Goal: Task Accomplishment & Management: Complete application form

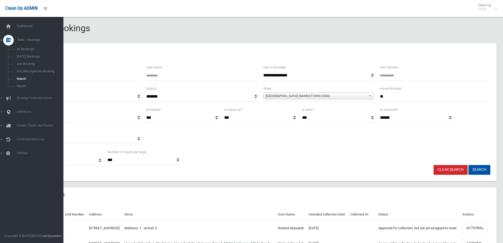
select select
click at [17, 78] on span "Search" at bounding box center [39, 79] width 48 height 4
click at [19, 78] on span "Search" at bounding box center [39, 79] width 48 height 4
click at [20, 78] on span "Search" at bounding box center [39, 79] width 48 height 4
click at [20, 77] on span "Search" at bounding box center [39, 79] width 48 height 4
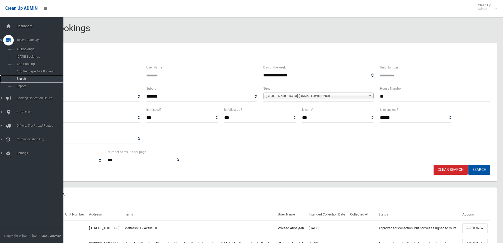
click at [20, 77] on span "Search" at bounding box center [39, 79] width 48 height 4
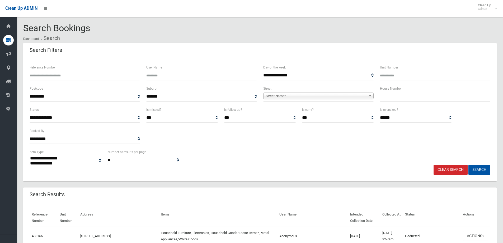
select select
drag, startPoint x: 393, startPoint y: 94, endPoint x: 375, endPoint y: 99, distance: 17.9
click at [383, 91] on div "House Number" at bounding box center [435, 93] width 110 height 16
type input "**"
drag, startPoint x: 279, startPoint y: 95, endPoint x: 270, endPoint y: 93, distance: 9.9
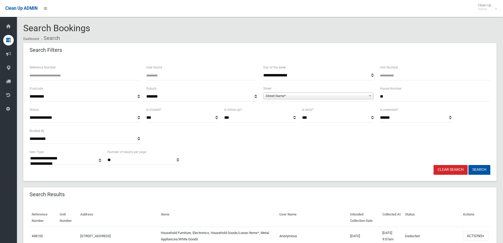
click at [276, 94] on span "Street Name*" at bounding box center [316, 96] width 101 height 6
type input "******"
click at [293, 110] on li "Truman Avenue (RIVERWOOD 2210)" at bounding box center [319, 110] width 108 height 7
click at [473, 168] on button "Search" at bounding box center [480, 170] width 22 height 10
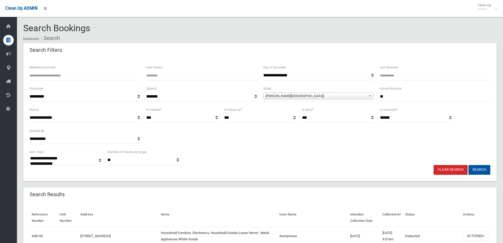
click at [479, 169] on button "Search" at bounding box center [480, 170] width 22 height 10
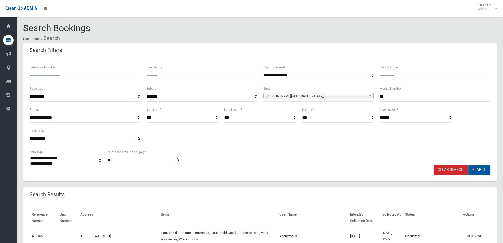
click at [479, 169] on button "Search" at bounding box center [480, 170] width 22 height 10
click at [478, 170] on button "Search" at bounding box center [480, 170] width 22 height 10
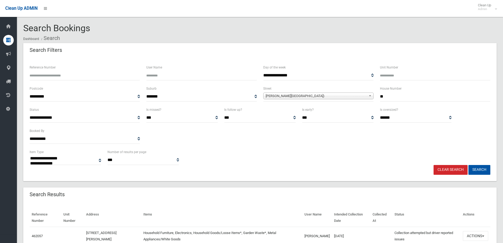
select select
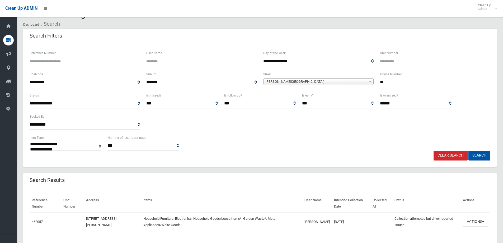
scroll to position [27, 0]
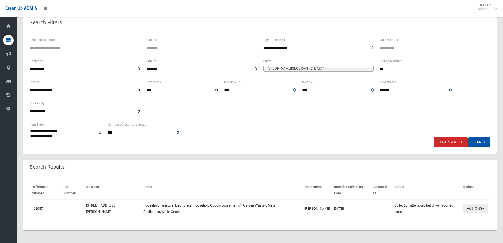
click at [476, 208] on button "Actions" at bounding box center [475, 208] width 25 height 10
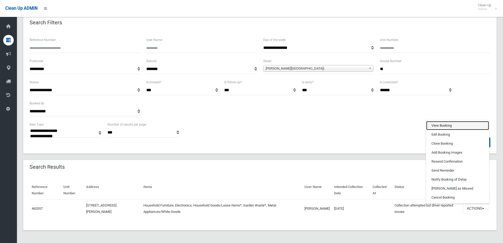
click at [436, 125] on link "View Booking" at bounding box center [457, 125] width 63 height 9
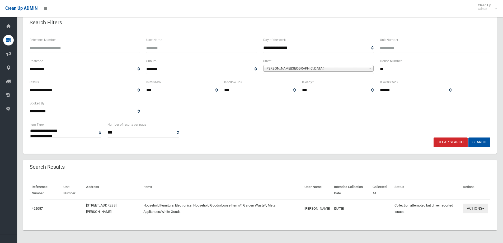
click at [473, 208] on button "Actions" at bounding box center [475, 208] width 25 height 10
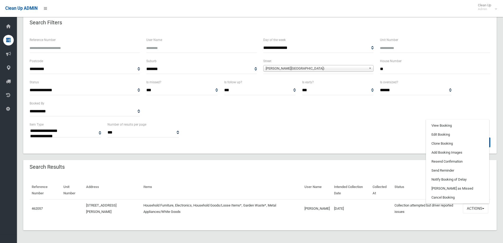
click at [335, 132] on div "**********" at bounding box center [259, 129] width 467 height 16
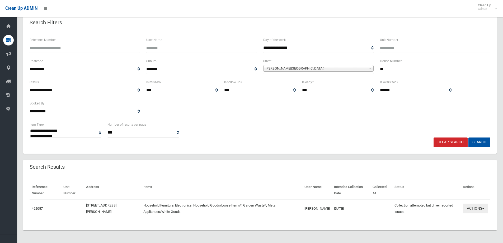
click at [471, 209] on button "Actions" at bounding box center [475, 208] width 25 height 10
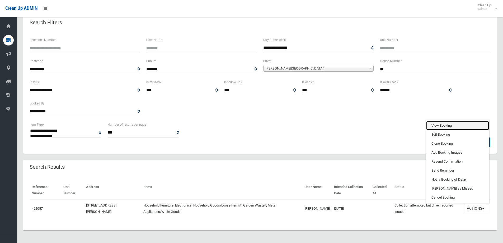
click at [435, 125] on link "View Booking" at bounding box center [457, 125] width 63 height 9
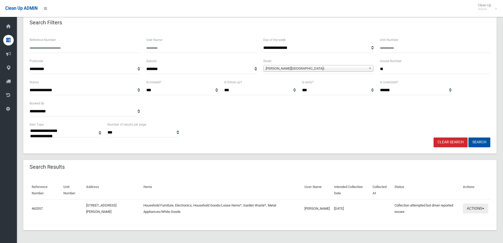
click at [475, 209] on button "Actions" at bounding box center [475, 208] width 25 height 10
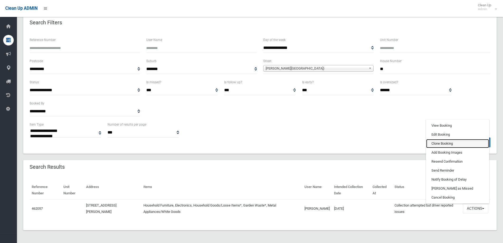
click at [436, 143] on link "Clone Booking" at bounding box center [457, 143] width 63 height 9
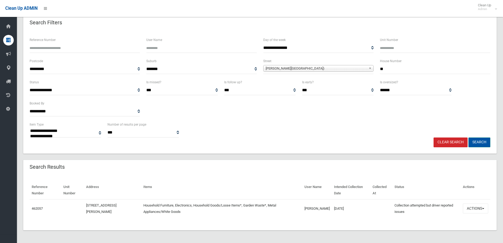
click at [479, 142] on button "Search" at bounding box center [480, 142] width 22 height 10
click at [482, 143] on button "Search" at bounding box center [480, 142] width 22 height 10
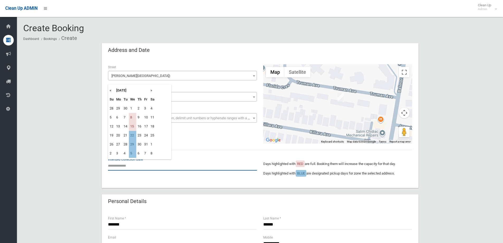
click at [120, 163] on input "text" at bounding box center [182, 166] width 149 height 10
click at [132, 134] on td "22" at bounding box center [132, 135] width 7 height 9
type input "**********"
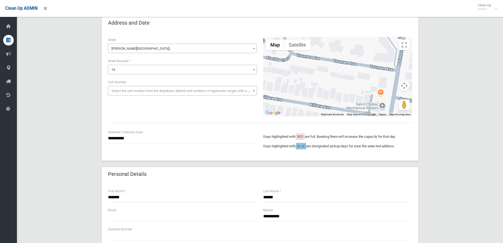
scroll to position [79, 0]
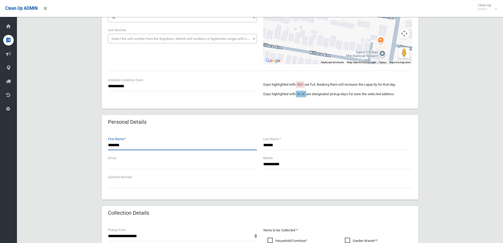
click at [124, 146] on input "*******" at bounding box center [182, 145] width 149 height 10
type input "*"
type input "******"
click at [279, 146] on input "******" at bounding box center [337, 145] width 149 height 10
type input "*"
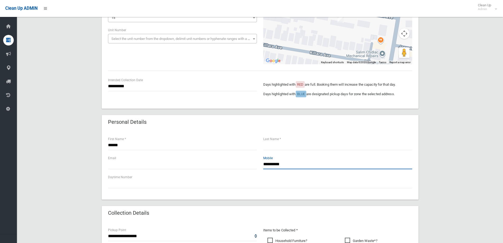
click at [291, 166] on input "**********" at bounding box center [337, 164] width 149 height 10
type input "**********"
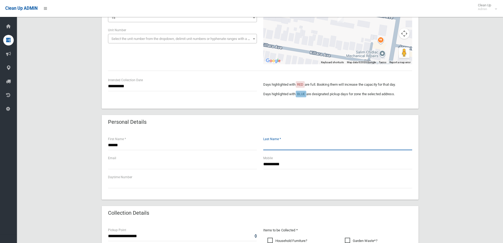
click at [270, 147] on input "text" at bounding box center [337, 145] width 149 height 10
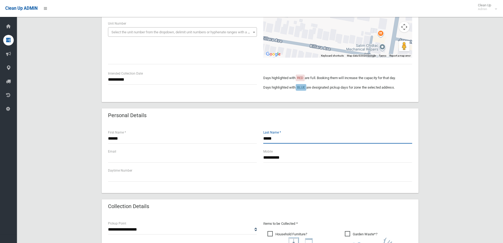
scroll to position [106, 0]
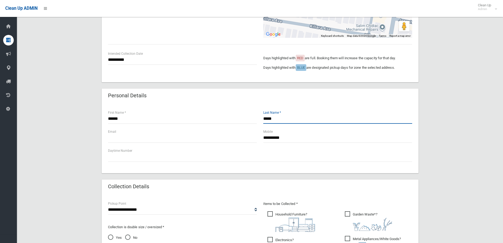
type input "*****"
click at [293, 137] on input "**********" at bounding box center [337, 138] width 149 height 10
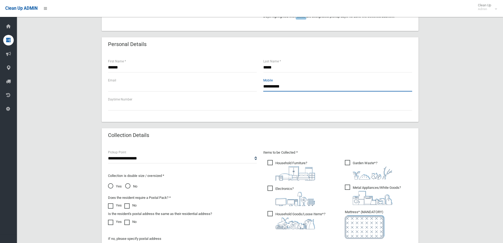
scroll to position [185, 0]
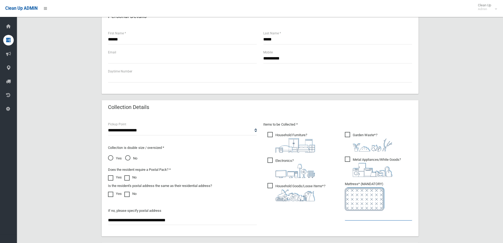
click at [362, 216] on input "text" at bounding box center [378, 215] width 67 height 10
type input "*"
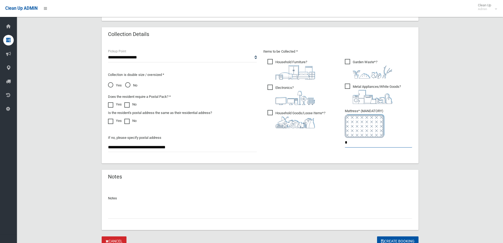
scroll to position [280, 0]
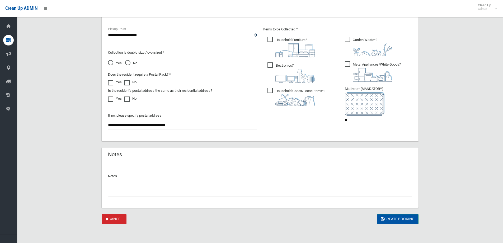
type input "*"
click at [392, 219] on button "Create Booking" at bounding box center [397, 219] width 41 height 10
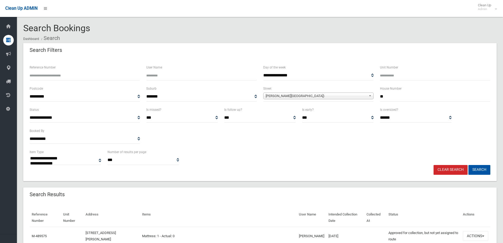
select select
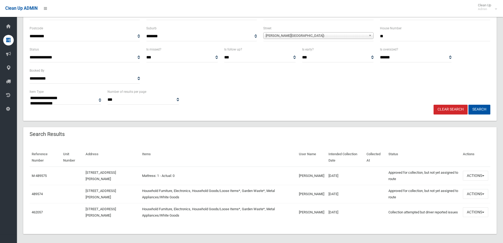
scroll to position [64, 0]
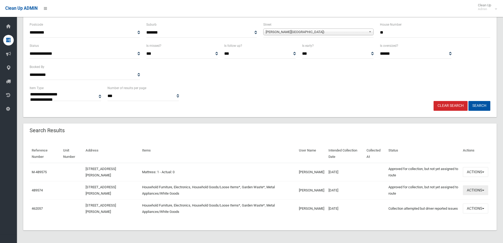
click at [477, 190] on button "Actions" at bounding box center [475, 190] width 25 height 10
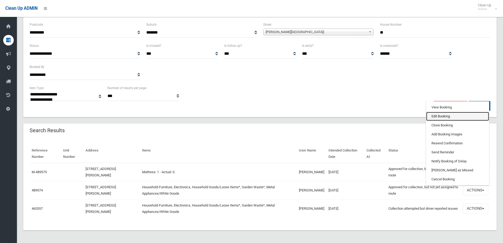
click at [438, 115] on link "Edit Booking" at bounding box center [457, 116] width 63 height 9
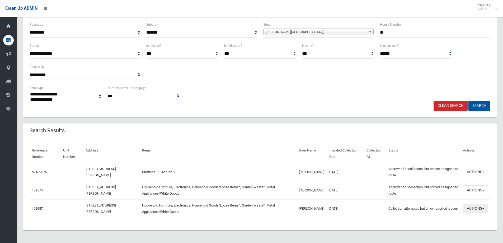
click at [473, 208] on button "Actions" at bounding box center [475, 208] width 25 height 10
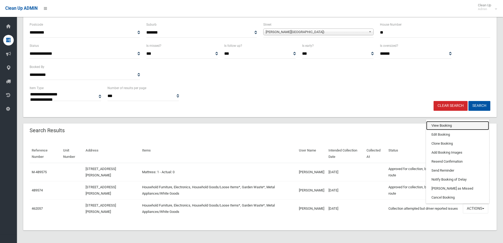
click at [434, 125] on link "View Booking" at bounding box center [457, 125] width 63 height 9
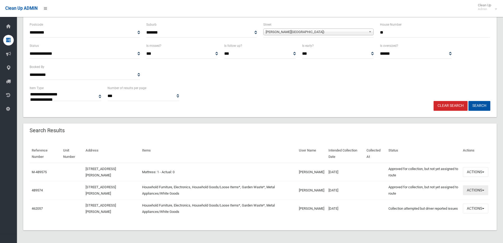
click at [472, 188] on button "Actions" at bounding box center [475, 190] width 25 height 10
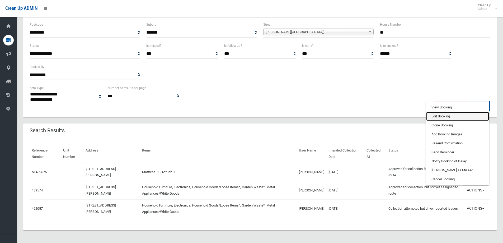
click at [437, 115] on link "Edit Booking" at bounding box center [457, 116] width 63 height 9
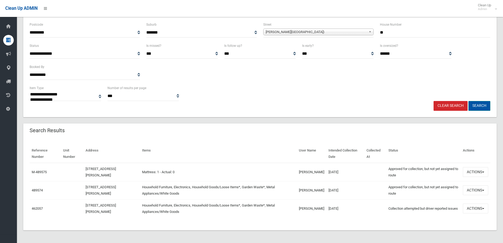
click at [475, 105] on button "Search" at bounding box center [480, 106] width 22 height 10
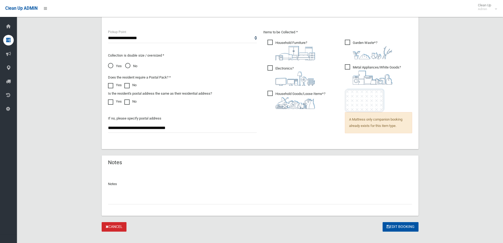
scroll to position [365, 0]
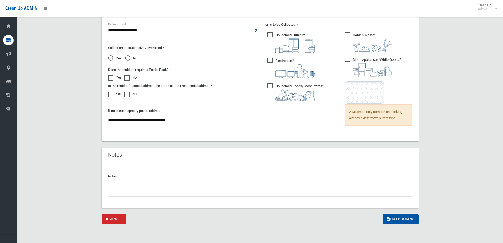
click at [107, 192] on div "Notes" at bounding box center [260, 184] width 317 height 45
click at [115, 195] on input "text" at bounding box center [260, 192] width 304 height 10
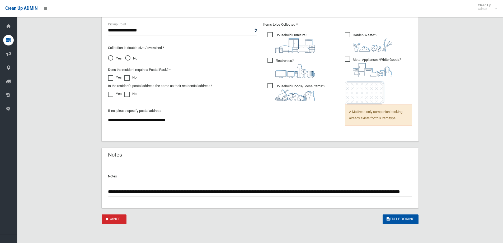
scroll to position [0, 43]
type input "**********"
click at [396, 219] on button "Edit Booking" at bounding box center [401, 219] width 36 height 10
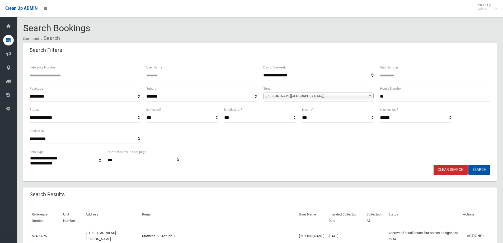
select select
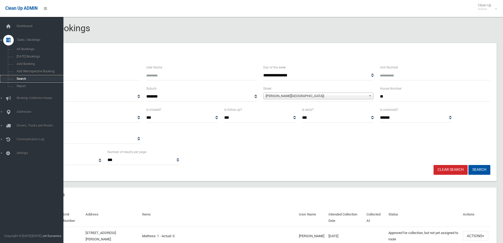
click at [19, 77] on span "Search" at bounding box center [39, 79] width 48 height 4
click at [21, 78] on span "Search" at bounding box center [39, 79] width 48 height 4
click at [20, 77] on span "Search" at bounding box center [39, 79] width 48 height 4
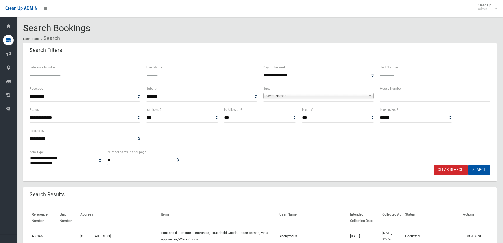
select select
click at [392, 96] on input "text" at bounding box center [435, 97] width 110 height 10
type input "***"
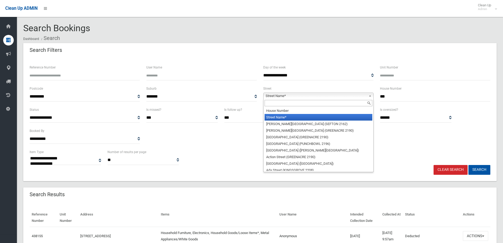
click at [282, 93] on span "Street Name*" at bounding box center [316, 96] width 101 height 6
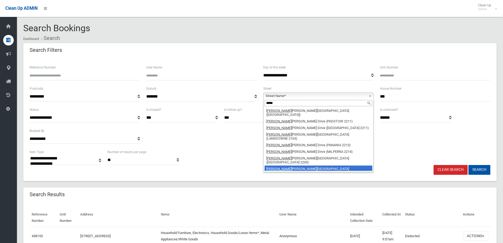
type input "*****"
click at [283, 165] on li "[PERSON_NAME][GEOGRAPHIC_DATA] ([GEOGRAPHIC_DATA])" at bounding box center [319, 170] width 108 height 11
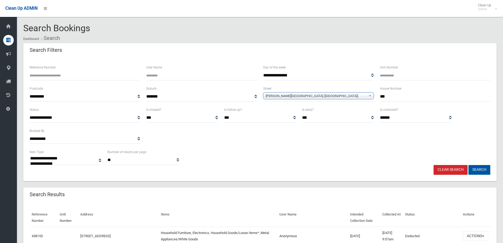
click at [479, 170] on button "Search" at bounding box center [480, 170] width 22 height 10
click at [479, 167] on button "Search" at bounding box center [480, 170] width 22 height 10
click at [475, 170] on button "Search" at bounding box center [480, 170] width 22 height 10
drag, startPoint x: 475, startPoint y: 170, endPoint x: 472, endPoint y: 165, distance: 5.7
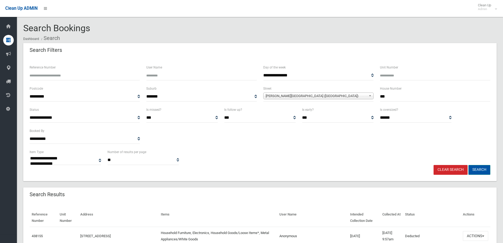
click at [474, 170] on button "Search" at bounding box center [480, 170] width 22 height 10
click at [480, 169] on button "Search" at bounding box center [480, 170] width 22 height 10
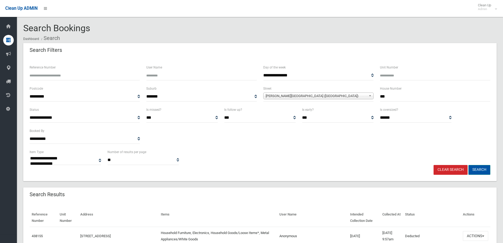
click at [476, 169] on button "Search" at bounding box center [480, 170] width 22 height 10
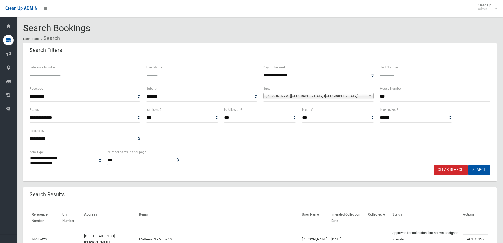
select select
